Goal: Complete application form: Complete application form

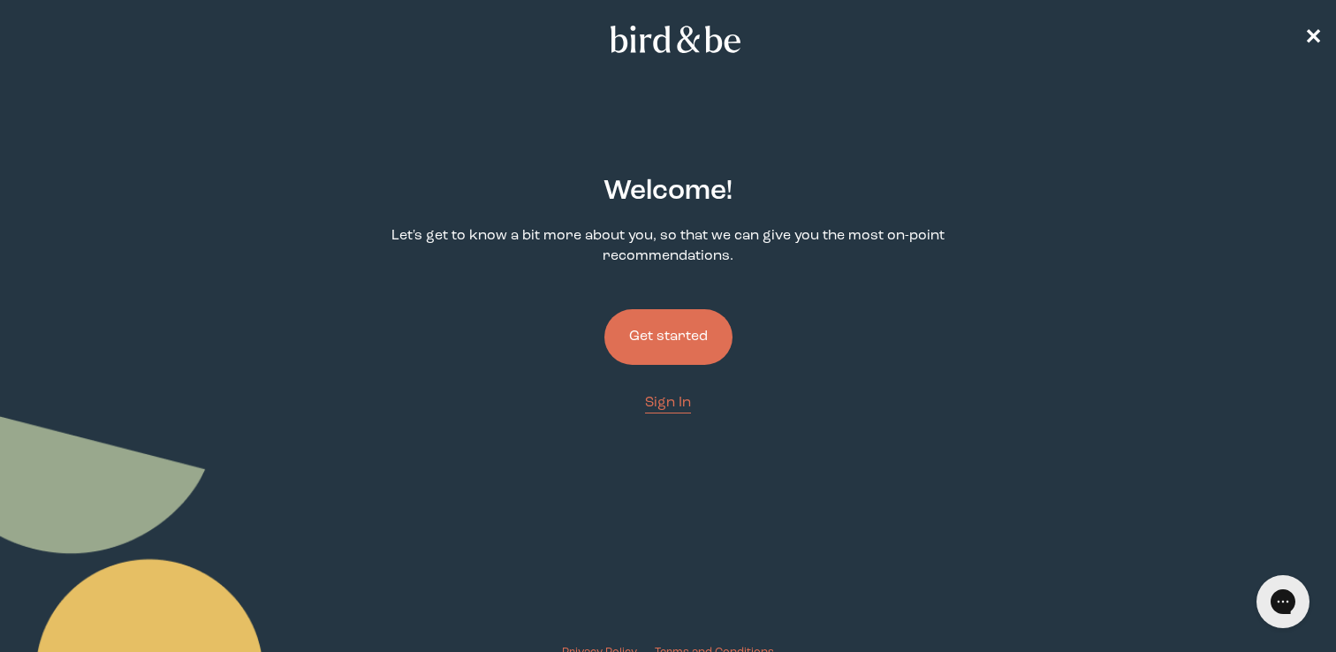
click at [662, 331] on button "Get started" at bounding box center [668, 337] width 128 height 56
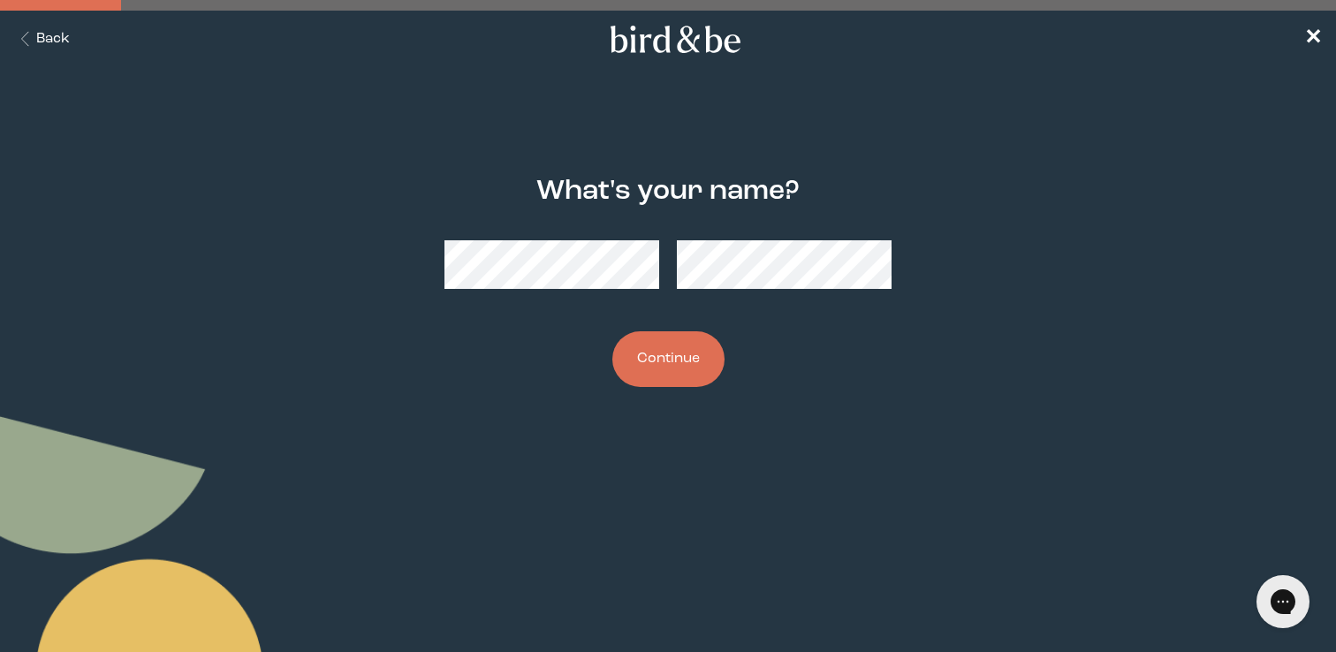
click at [612, 331] on button "Continue" at bounding box center [668, 359] width 112 height 56
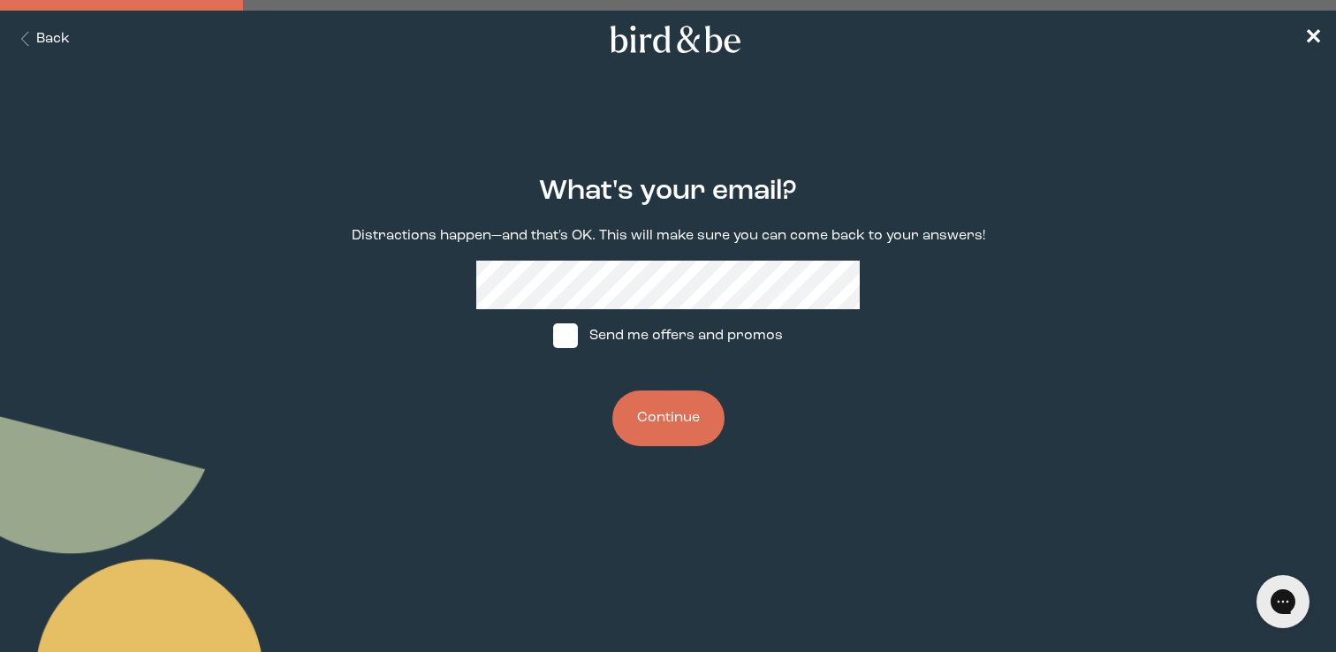
click at [664, 436] on button "Continue" at bounding box center [668, 419] width 112 height 56
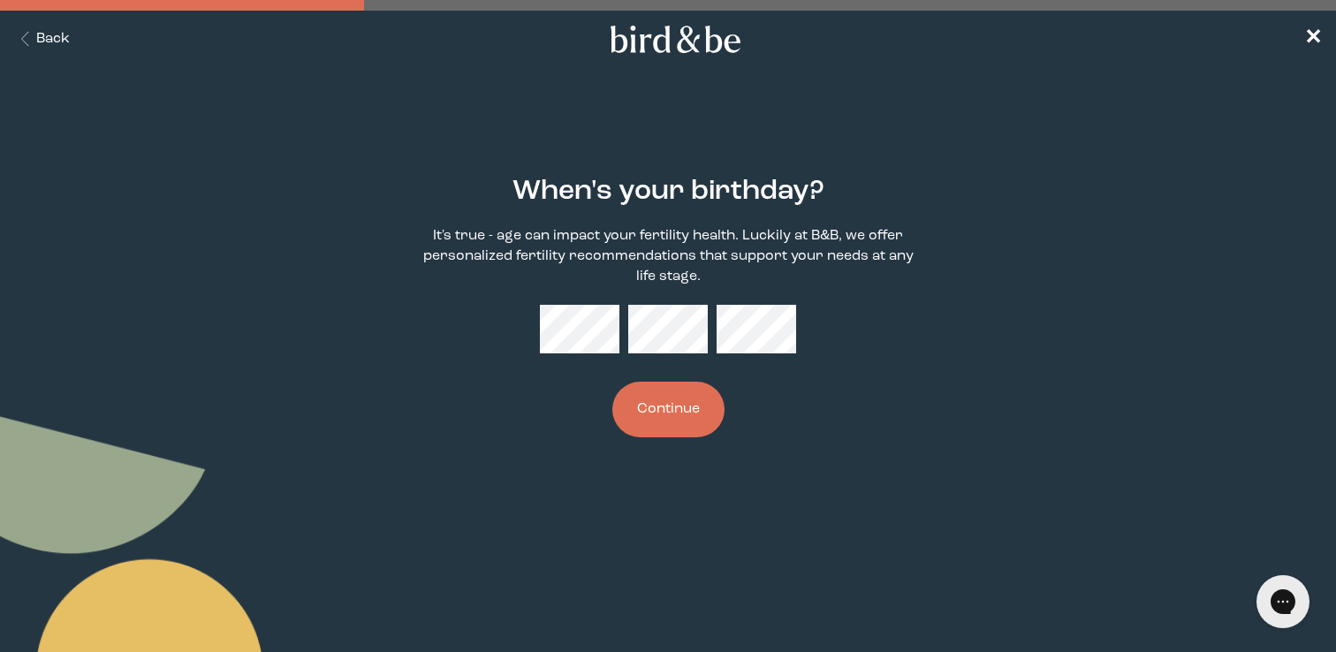
click at [686, 387] on button "Continue" at bounding box center [668, 410] width 112 height 56
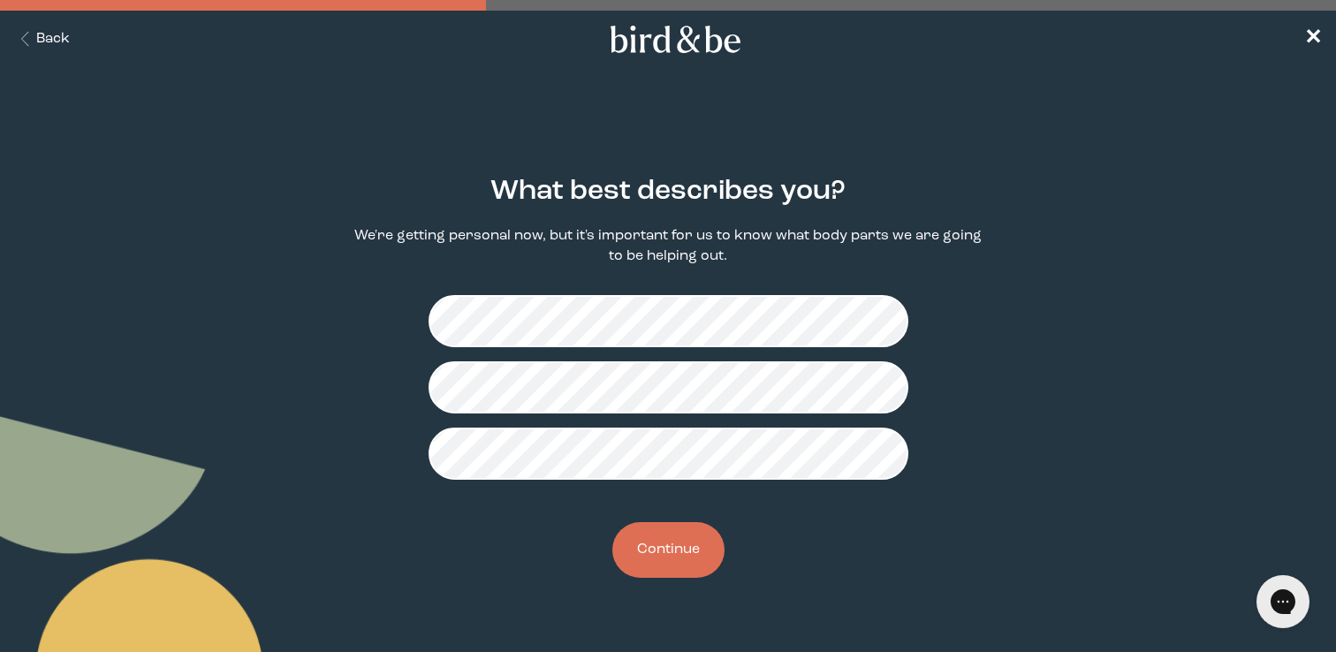
click at [654, 557] on button "Continue" at bounding box center [668, 550] width 112 height 56
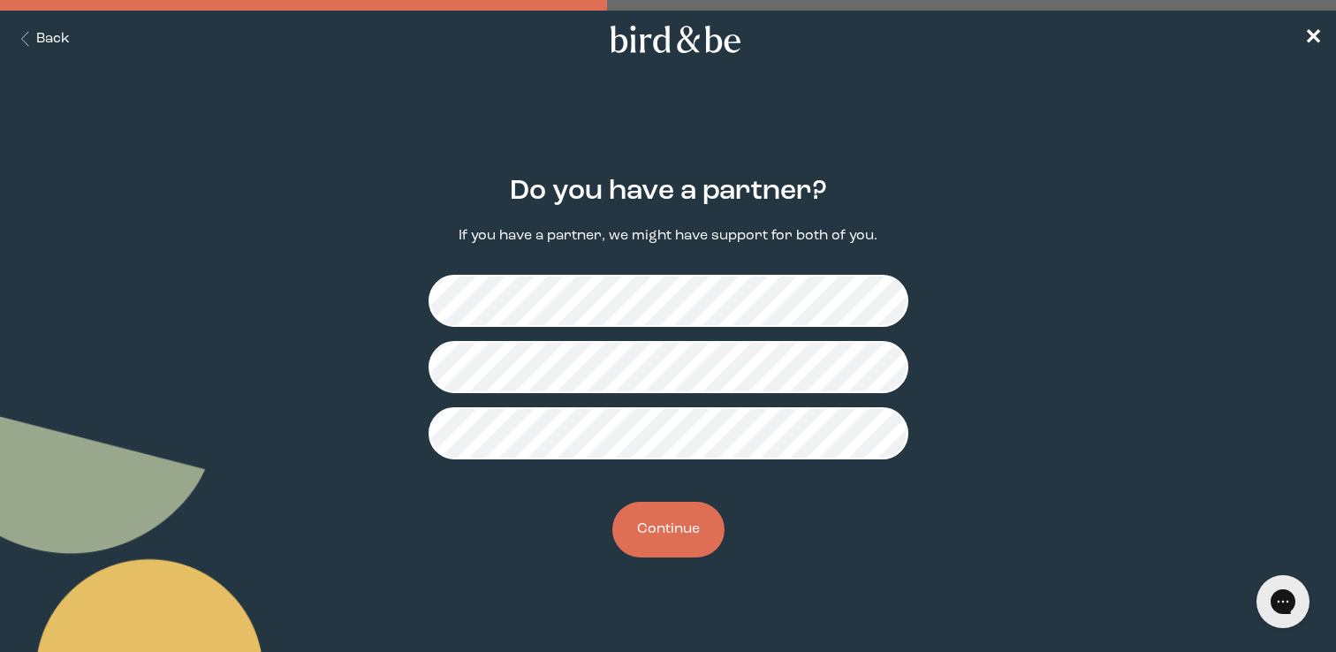
click at [667, 509] on button "Continue" at bounding box center [668, 530] width 112 height 56
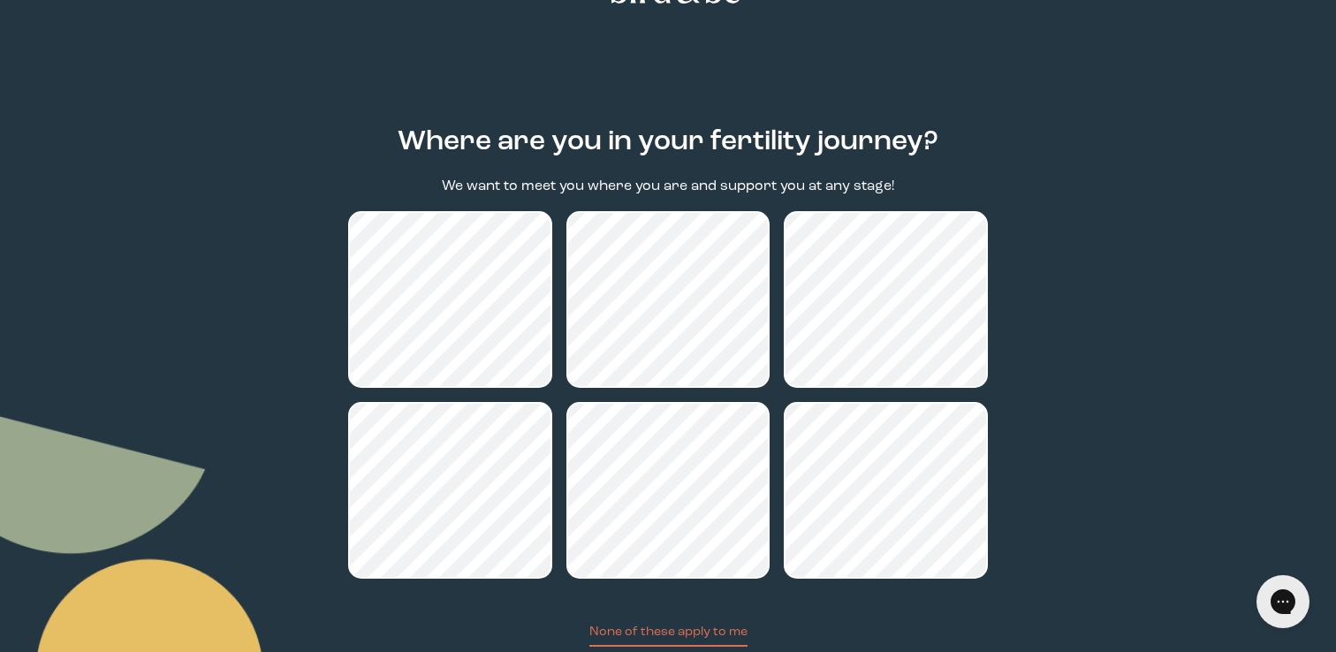
scroll to position [171, 0]
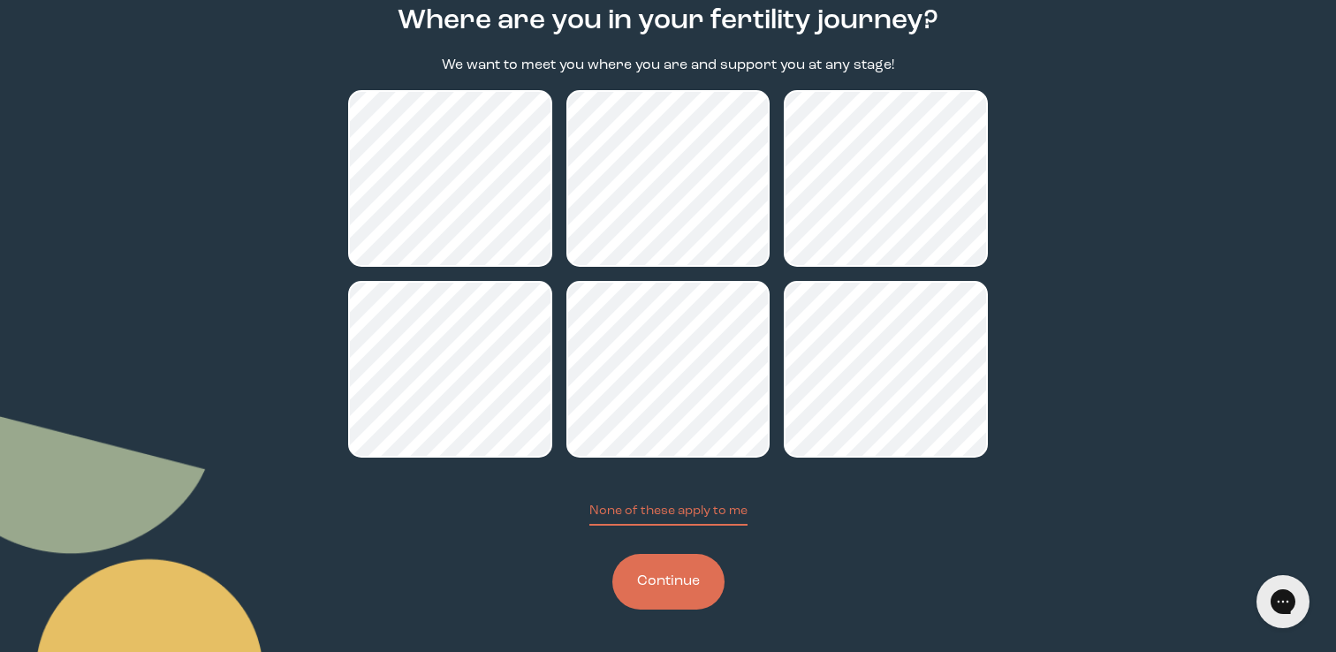
click at [684, 568] on button "Continue" at bounding box center [668, 582] width 112 height 56
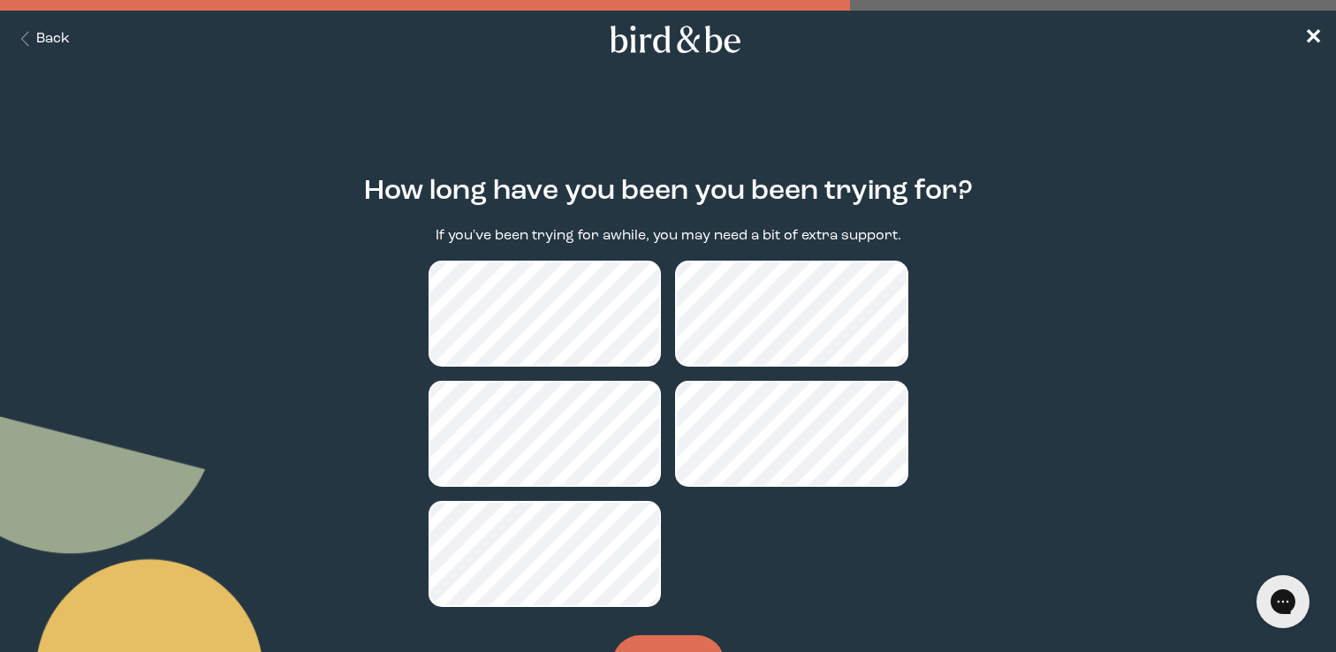
click at [493, 239] on p "If you've been trying for awhile, you may need a bit of extra support." at bounding box center [669, 236] width 466 height 20
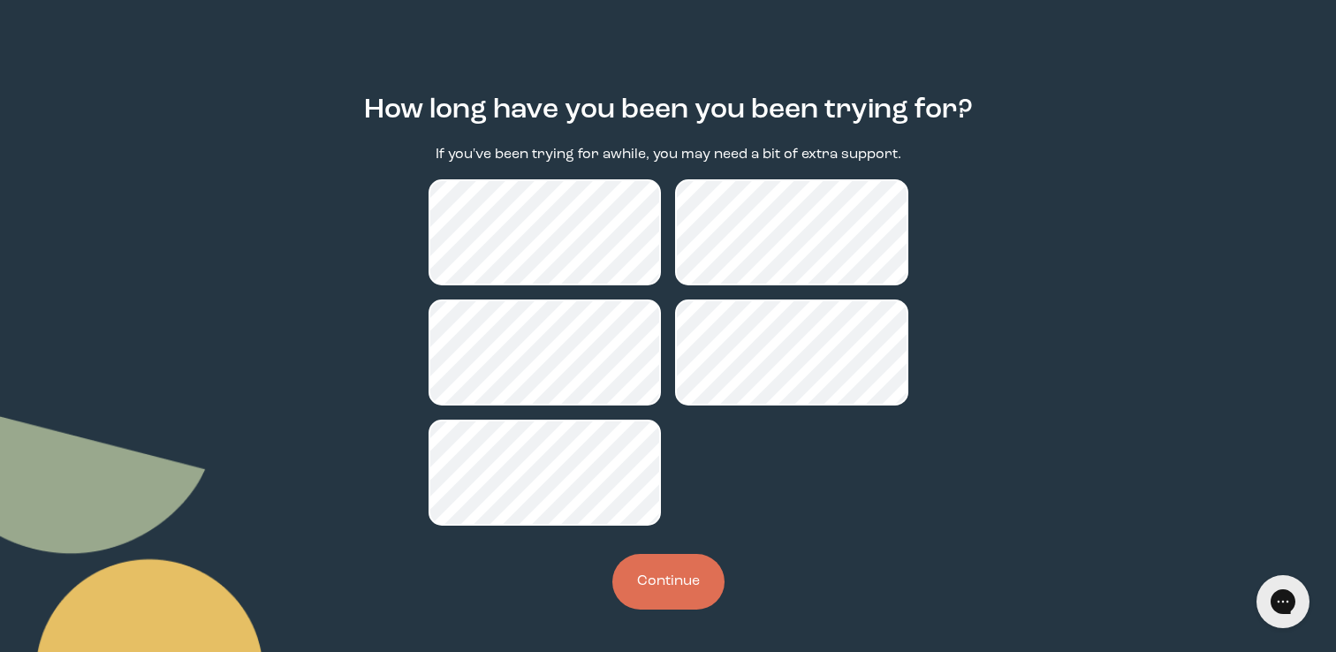
click at [658, 573] on button "Continue" at bounding box center [668, 582] width 112 height 56
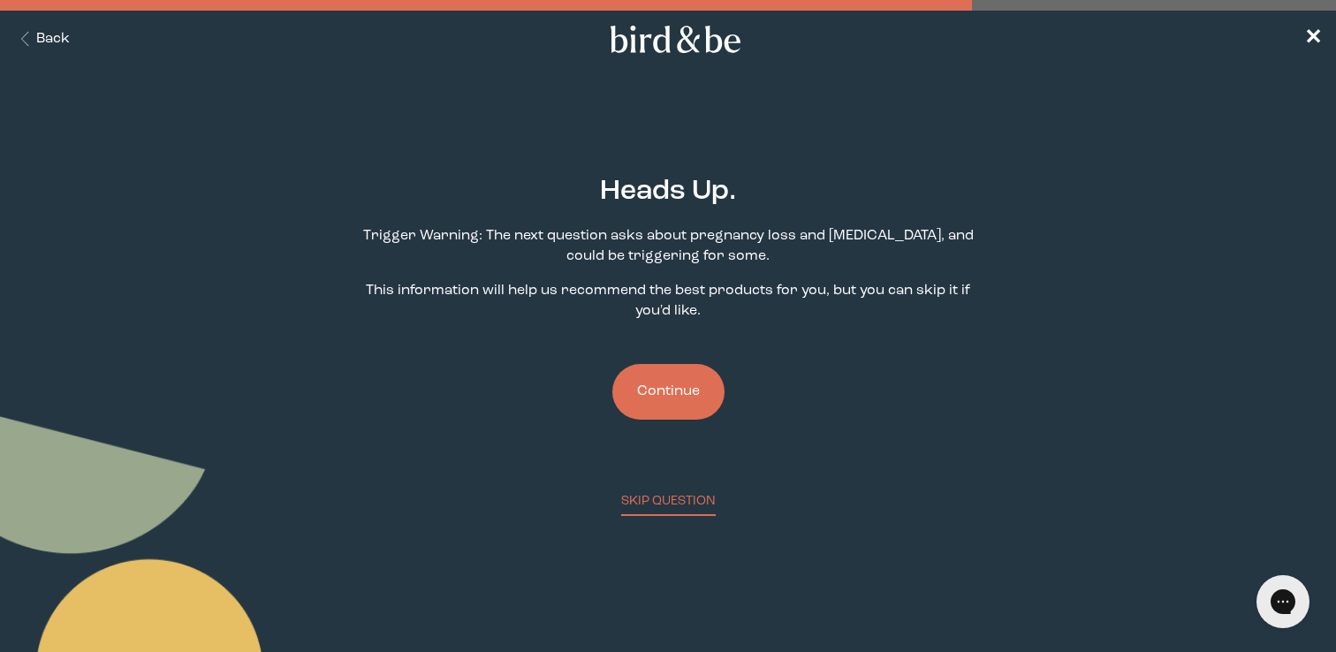
click at [641, 390] on button "Continue" at bounding box center [668, 392] width 112 height 56
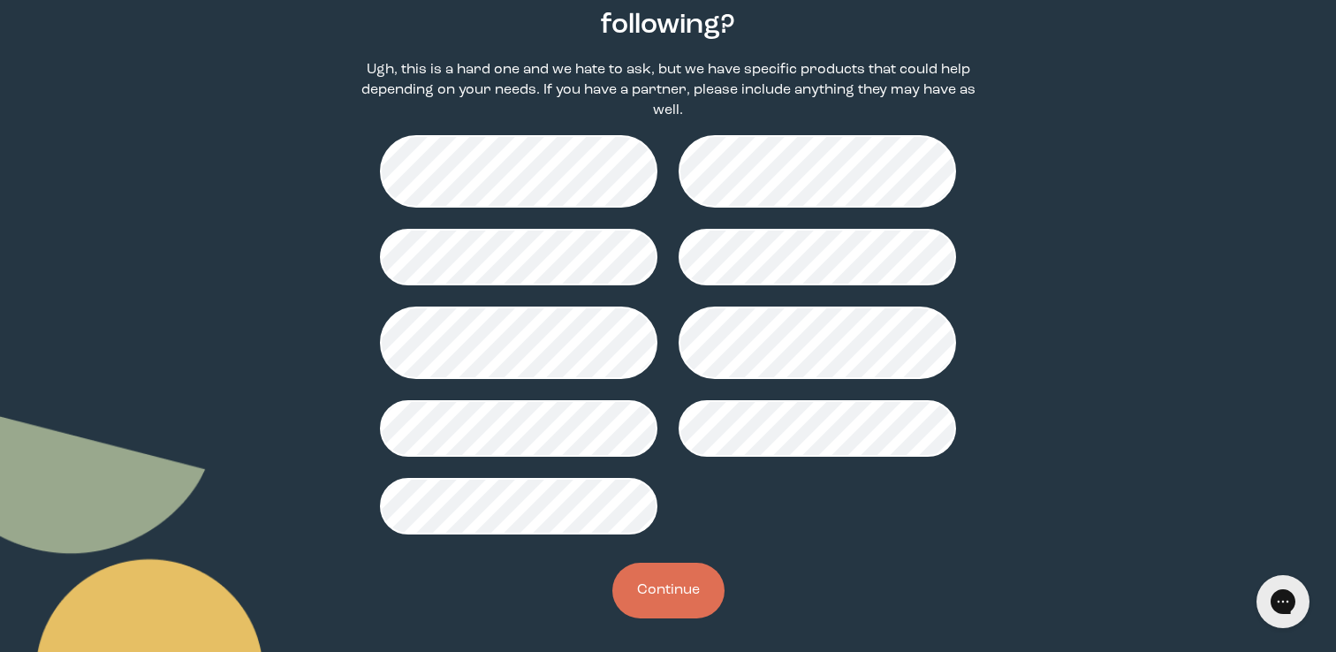
scroll to position [216, 0]
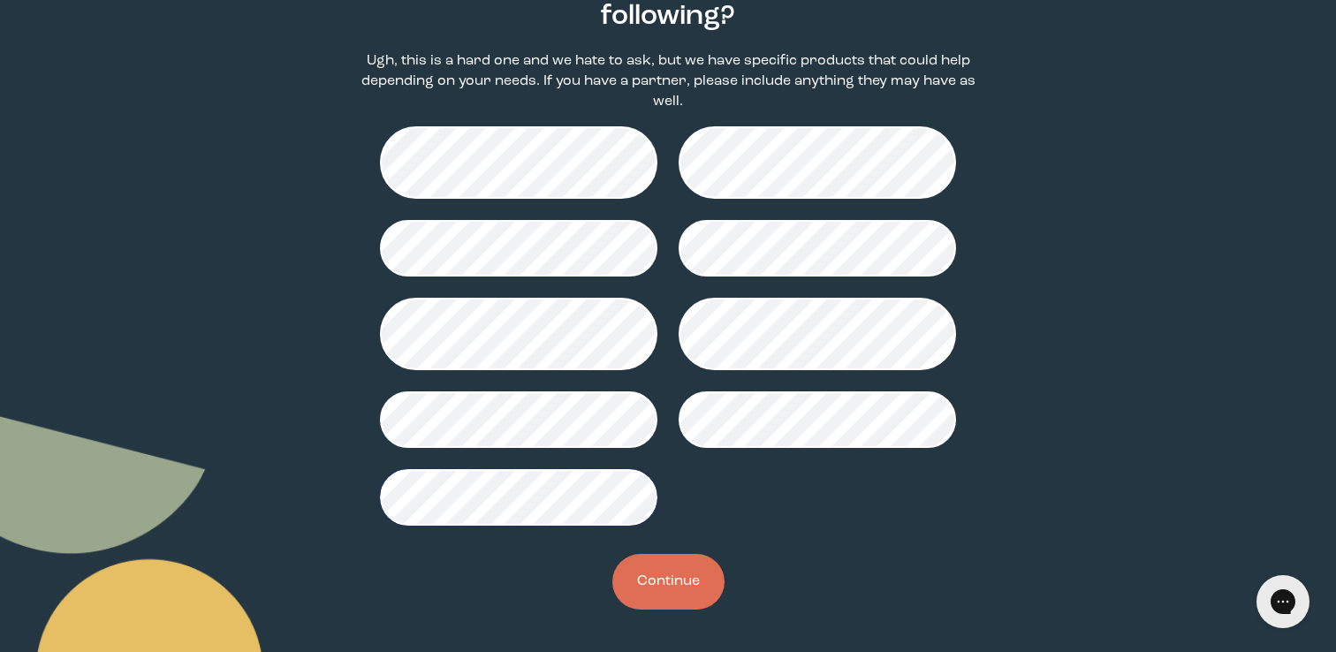
click at [691, 618] on div "Have you ever been told you have the following? Ugh, this is a hard one and we …" at bounding box center [668, 286] width 640 height 706
click at [680, 597] on button "Continue" at bounding box center [668, 582] width 112 height 56
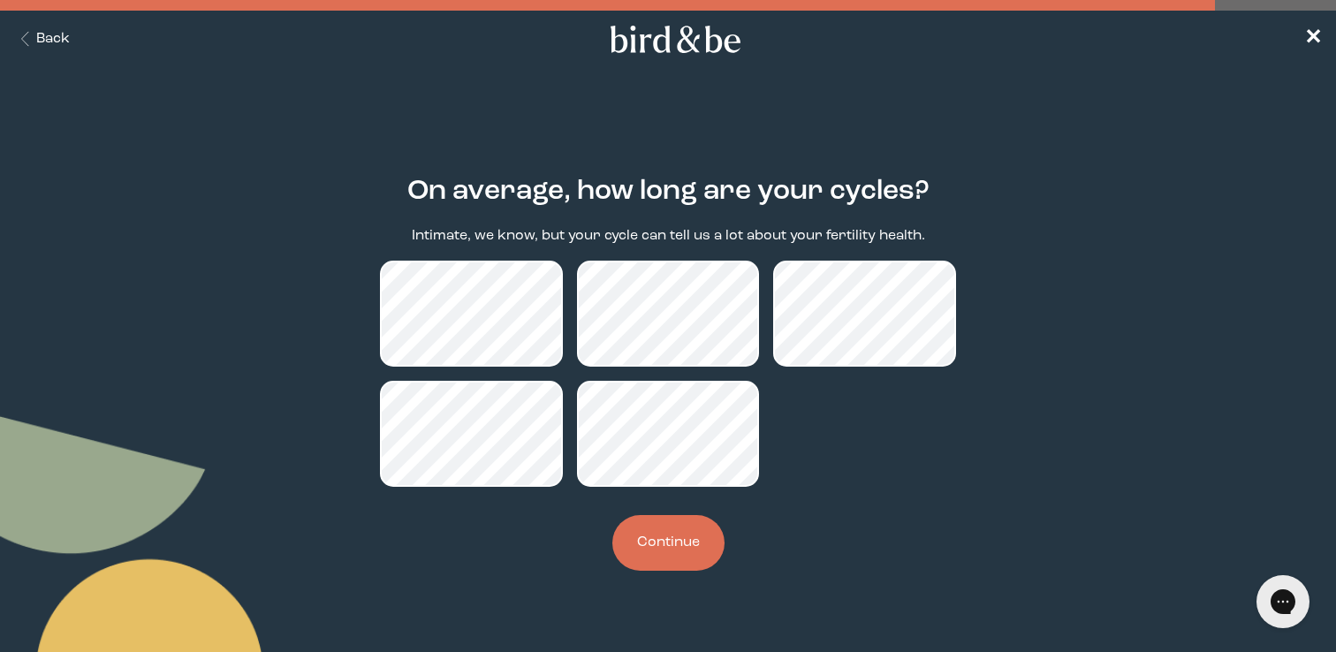
click at [686, 549] on button "Continue" at bounding box center [668, 543] width 112 height 56
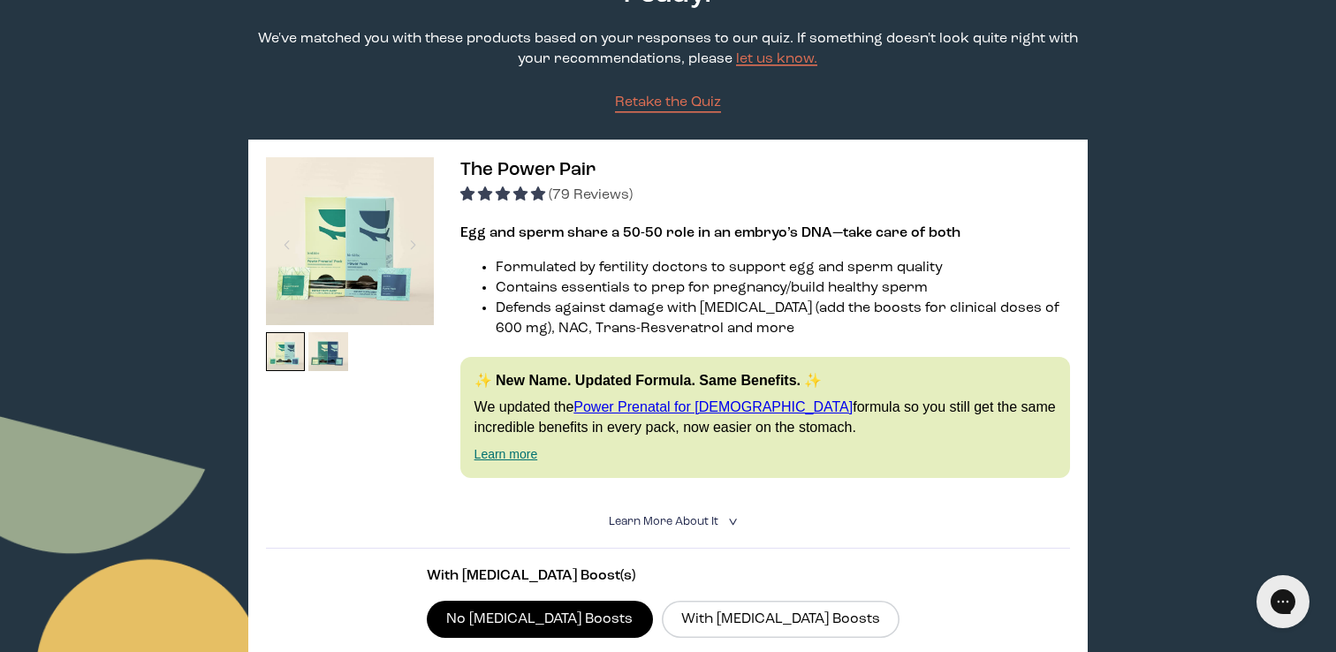
scroll to position [165, 0]
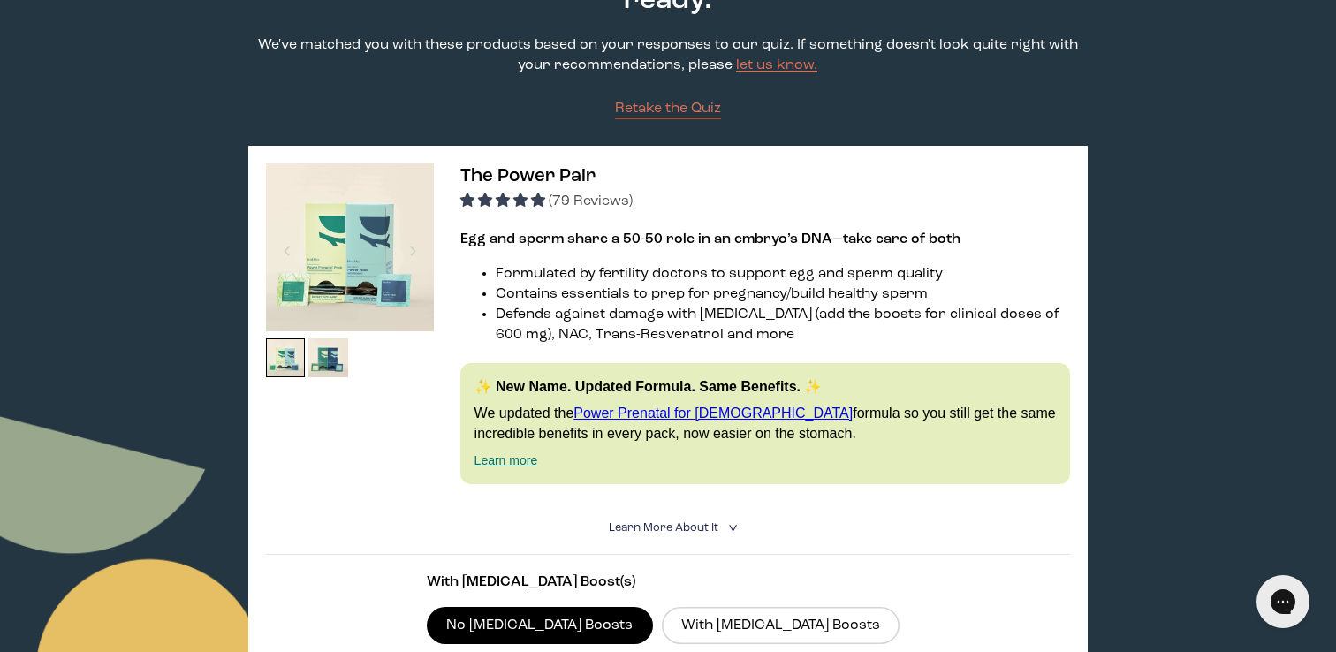
click at [671, 527] on span "Learn More About it" at bounding box center [664, 527] width 110 height 11
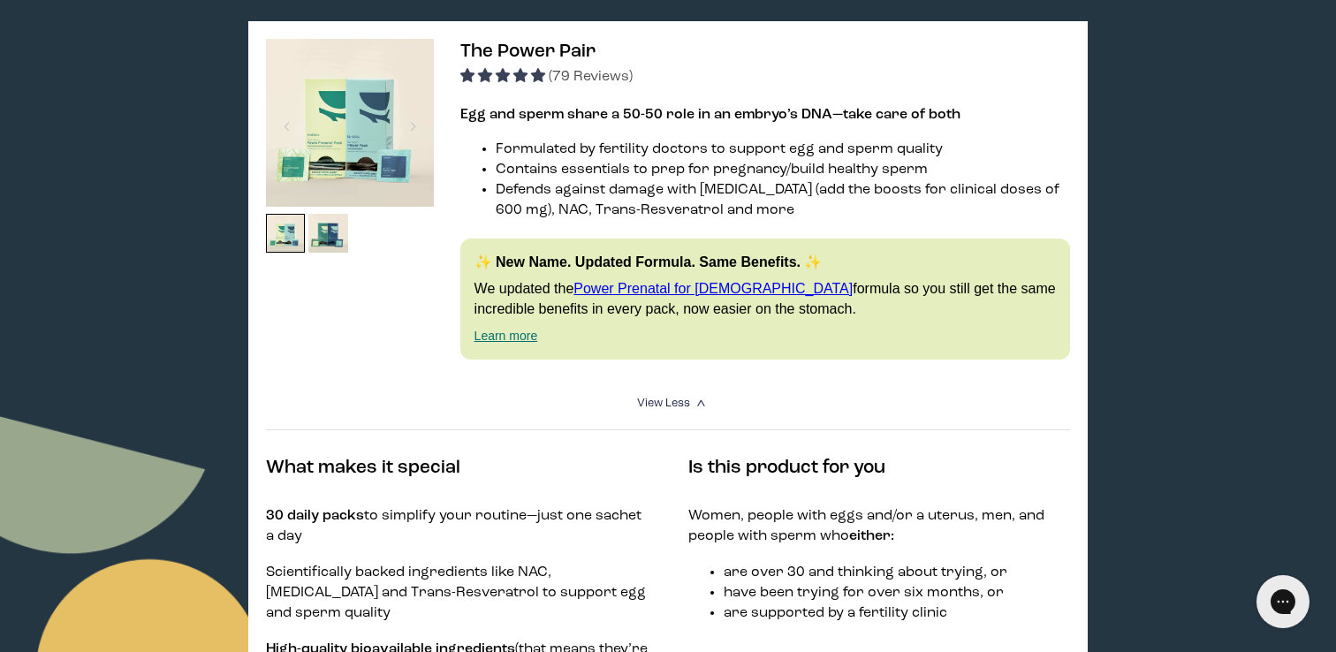
scroll to position [258, 0]
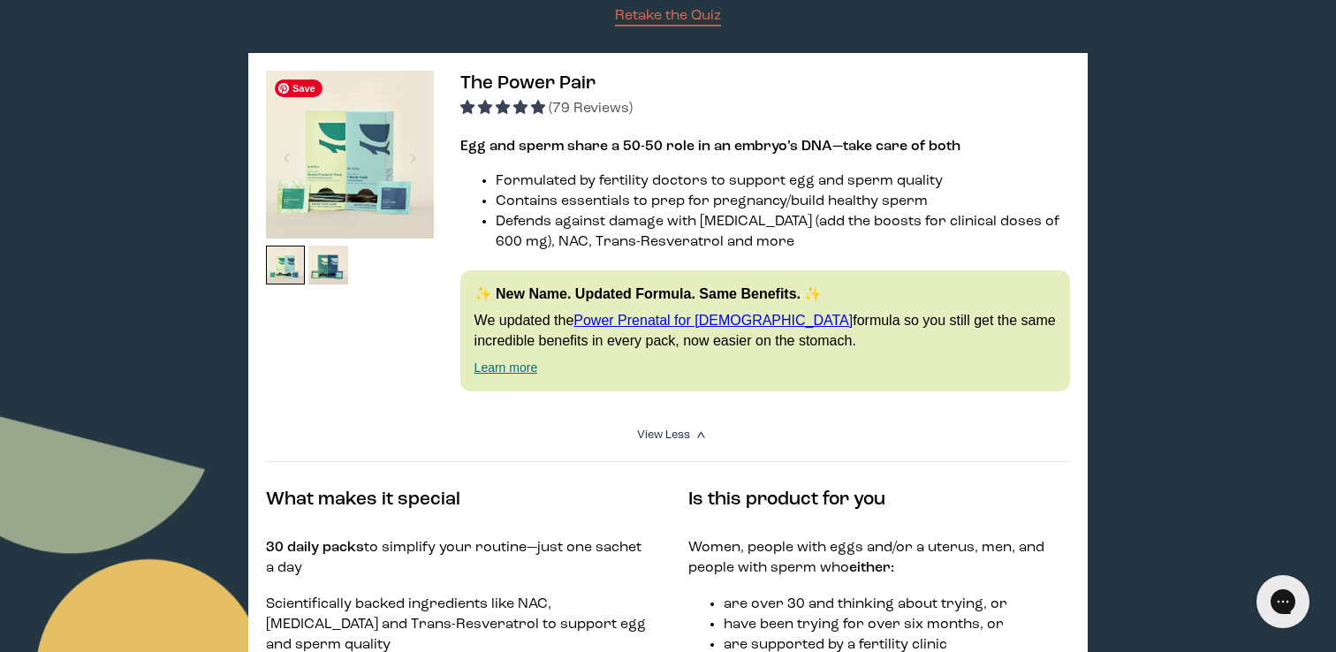
click at [372, 172] on img at bounding box center [350, 155] width 168 height 168
click at [283, 266] on img at bounding box center [286, 266] width 40 height 40
click at [322, 277] on img at bounding box center [328, 266] width 40 height 40
click at [413, 153] on div at bounding box center [413, 158] width 24 height 39
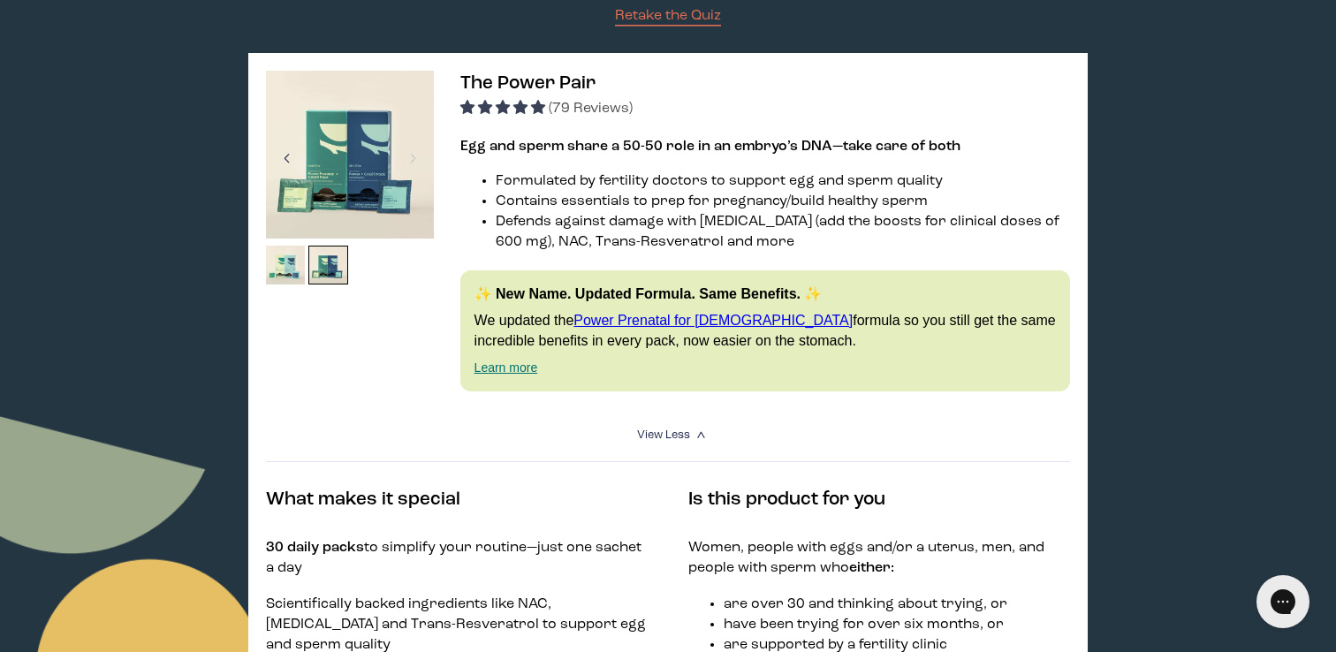
click at [284, 148] on div at bounding box center [287, 158] width 24 height 39
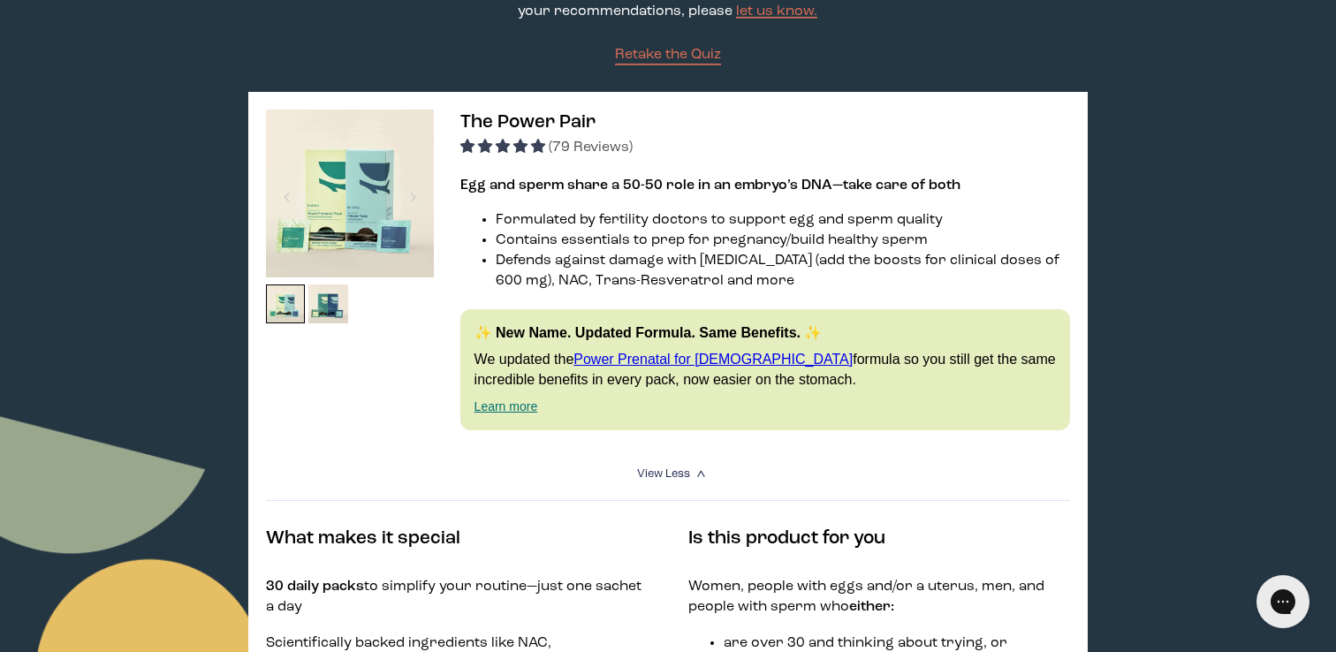
scroll to position [211, 0]
